Goal: Information Seeking & Learning: Learn about a topic

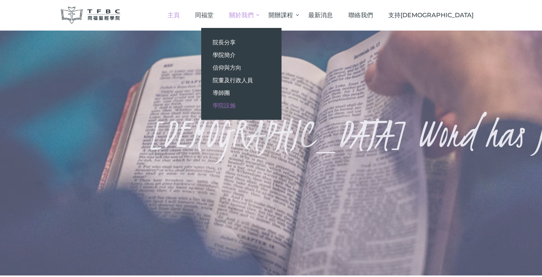
click at [235, 107] on span "學院設施" at bounding box center [223, 105] width 23 height 7
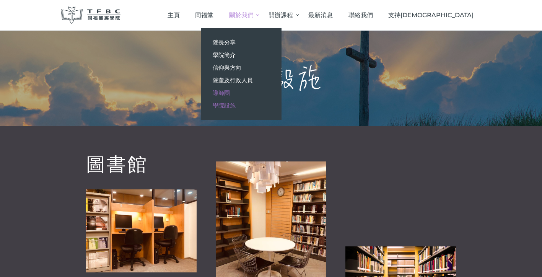
click at [230, 91] on span "導師團" at bounding box center [220, 92] width 17 height 7
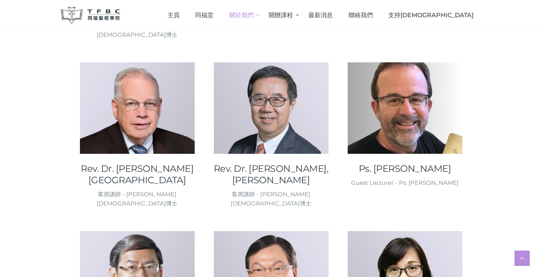
scroll to position [224, 0]
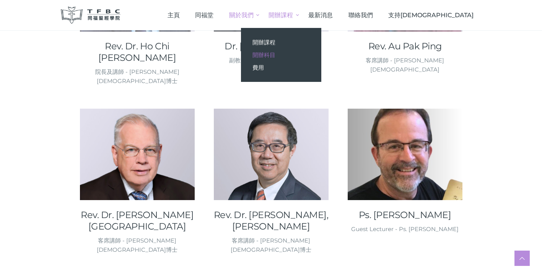
click at [275, 52] on span "開辦科目" at bounding box center [263, 54] width 23 height 7
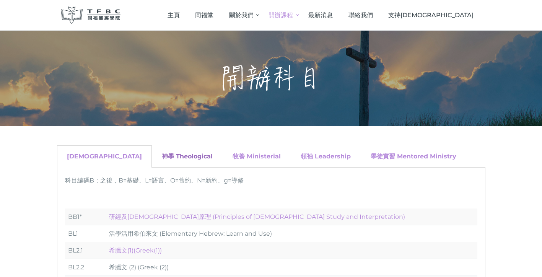
click at [162, 157] on link "神學 Theological" at bounding box center [187, 155] width 51 height 7
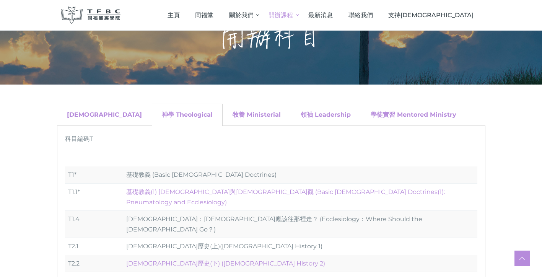
scroll to position [36, 0]
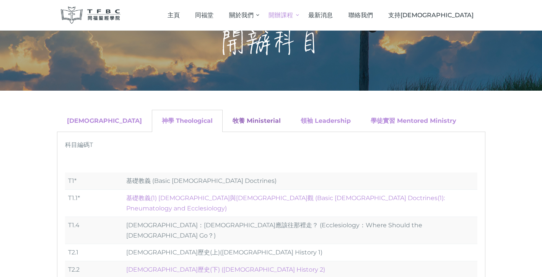
click at [232, 121] on link "牧養 Ministerial" at bounding box center [256, 120] width 48 height 7
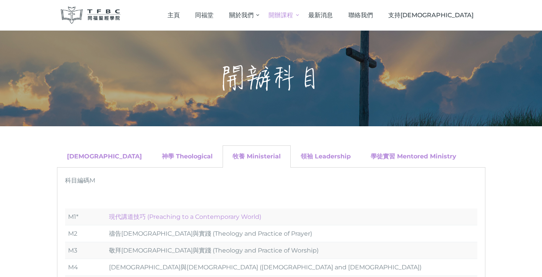
scroll to position [0, 0]
click at [290, 163] on div "領袖 Leadership" at bounding box center [325, 156] width 70 height 22
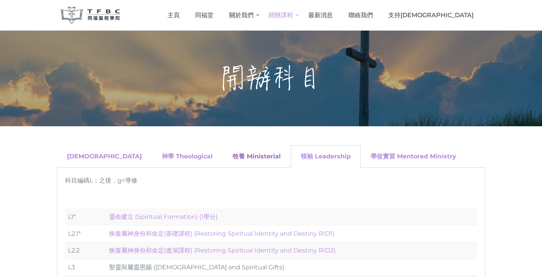
click at [232, 157] on link "牧養 Ministerial" at bounding box center [256, 155] width 48 height 7
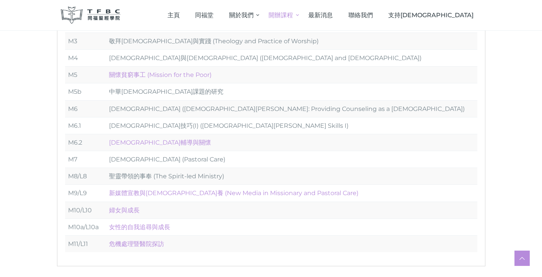
scroll to position [210, 0]
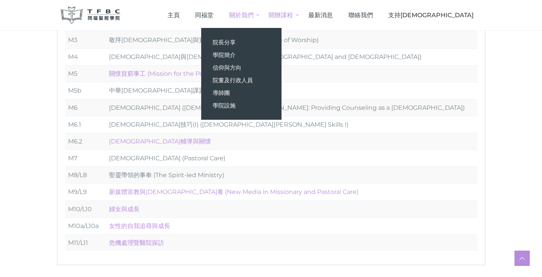
click at [253, 15] on span "關於我們" at bounding box center [241, 14] width 24 height 7
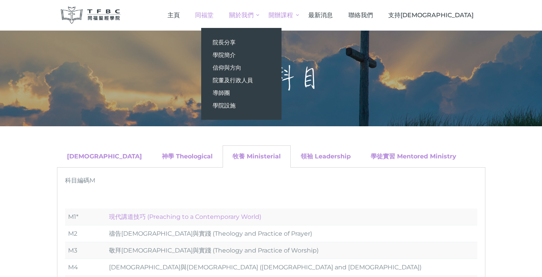
click at [213, 13] on span "同福堂" at bounding box center [204, 14] width 18 height 7
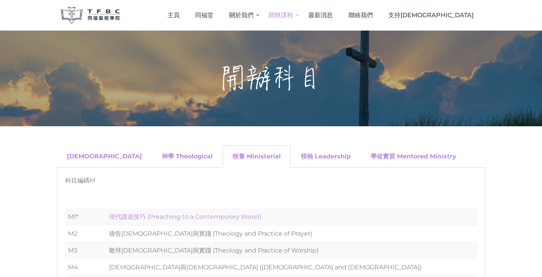
click at [380, 152] on div "學徒實習 Mentored Ministry" at bounding box center [412, 156] width 105 height 22
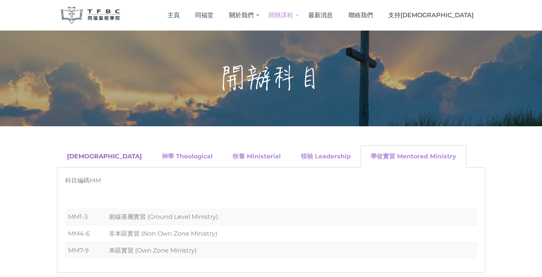
click at [87, 156] on link "聖經 Biblical" at bounding box center [104, 155] width 75 height 7
